Goal: Find specific page/section: Find specific page/section

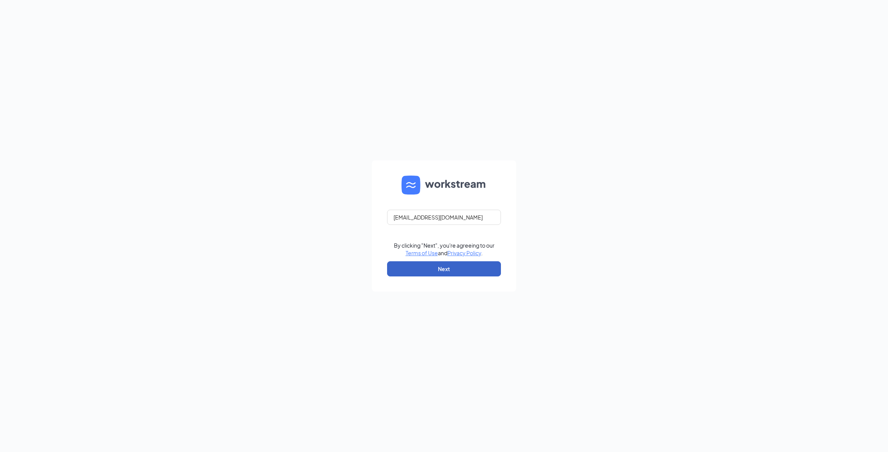
click at [463, 269] on button "Next" at bounding box center [444, 268] width 114 height 15
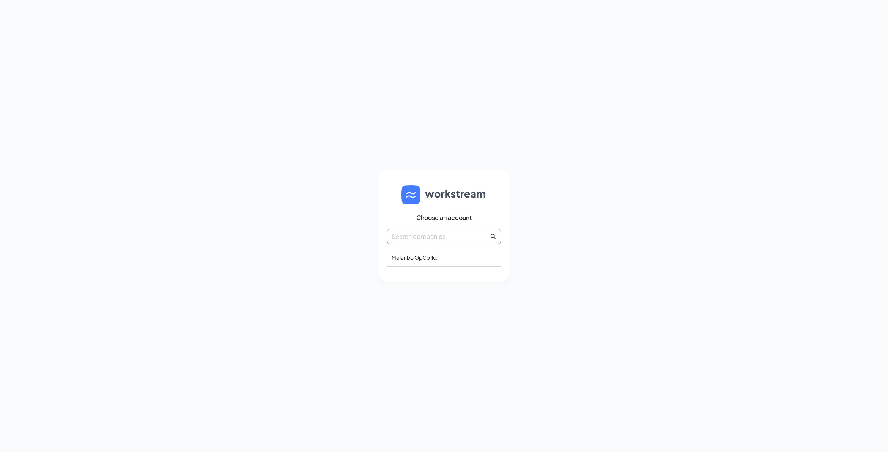
click at [438, 241] on input "text" at bounding box center [440, 236] width 97 height 9
click at [432, 258] on div "Melanbo OpCo llc." at bounding box center [444, 258] width 114 height 18
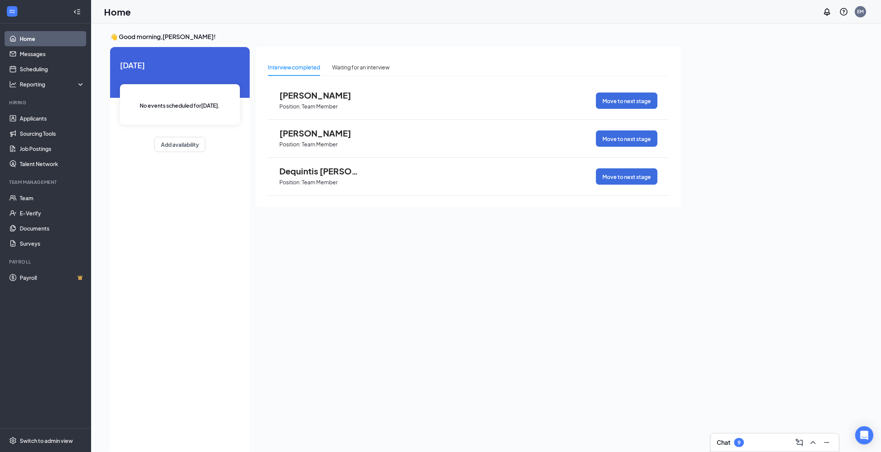
click at [291, 171] on span "Dequintis Spates" at bounding box center [320, 171] width 83 height 10
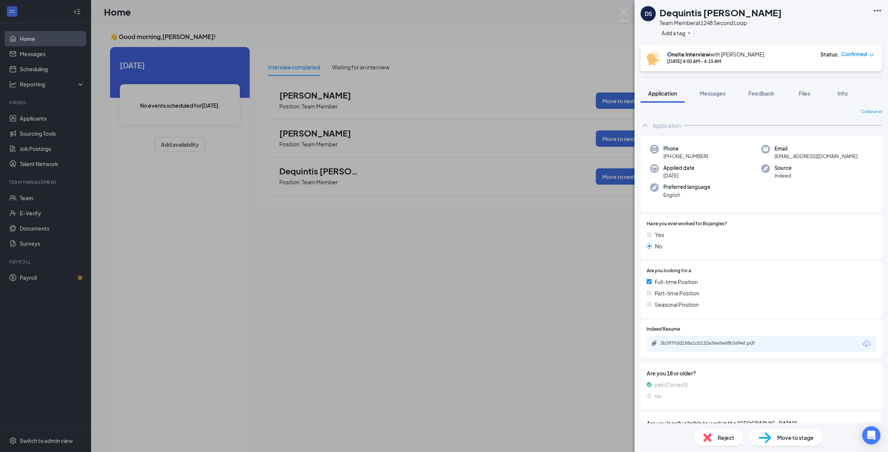
click at [437, 272] on div "DS Dequintis Spates Team Member at 1248 Second Loop Add a tag Onsite Interview …" at bounding box center [444, 226] width 888 height 452
